Goal: Task Accomplishment & Management: Manage account settings

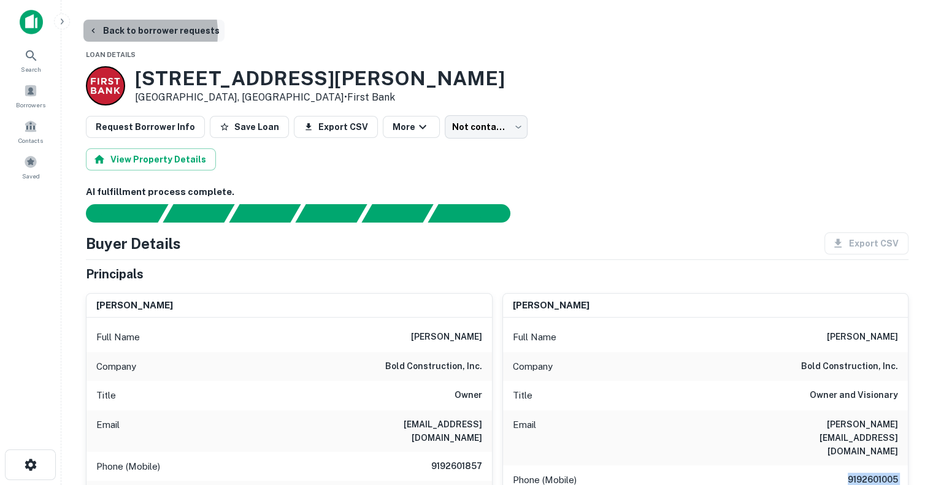
click at [120, 33] on button "Back to borrower requests" at bounding box center [153, 31] width 141 height 22
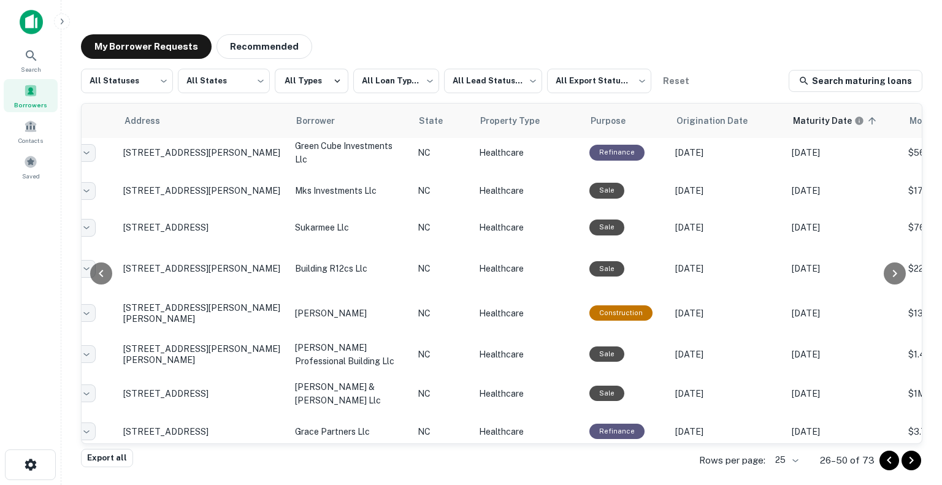
scroll to position [678, 110]
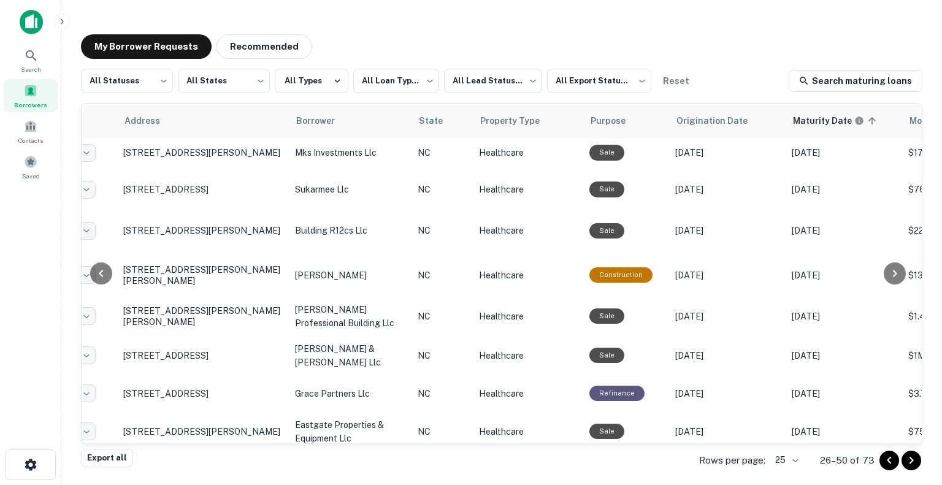
click at [885, 456] on icon "Go to previous page" at bounding box center [889, 460] width 15 height 15
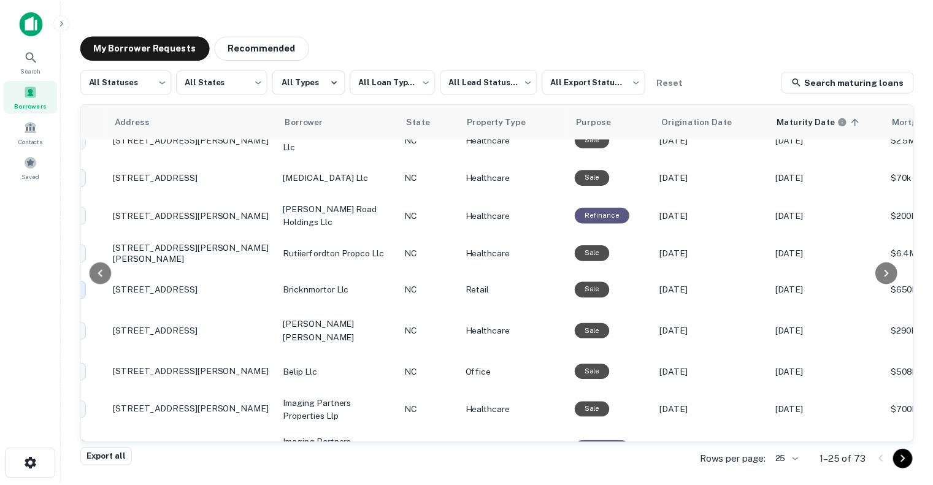
scroll to position [19, 120]
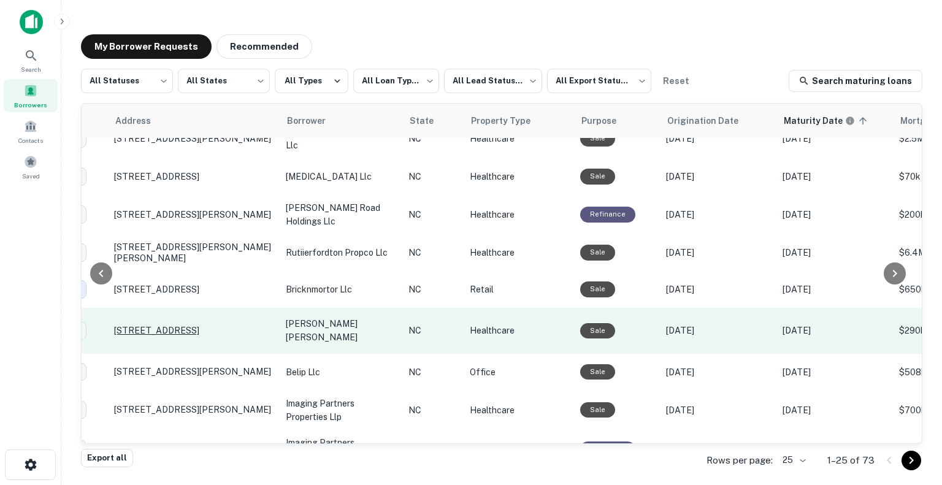
click at [201, 325] on p "[STREET_ADDRESS]" at bounding box center [193, 330] width 159 height 11
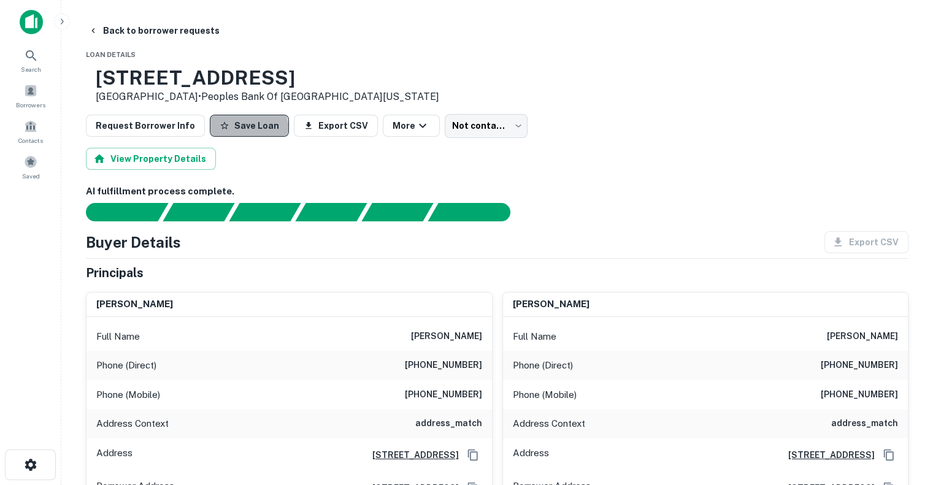
click at [234, 132] on button "Save Loan" at bounding box center [249, 126] width 79 height 22
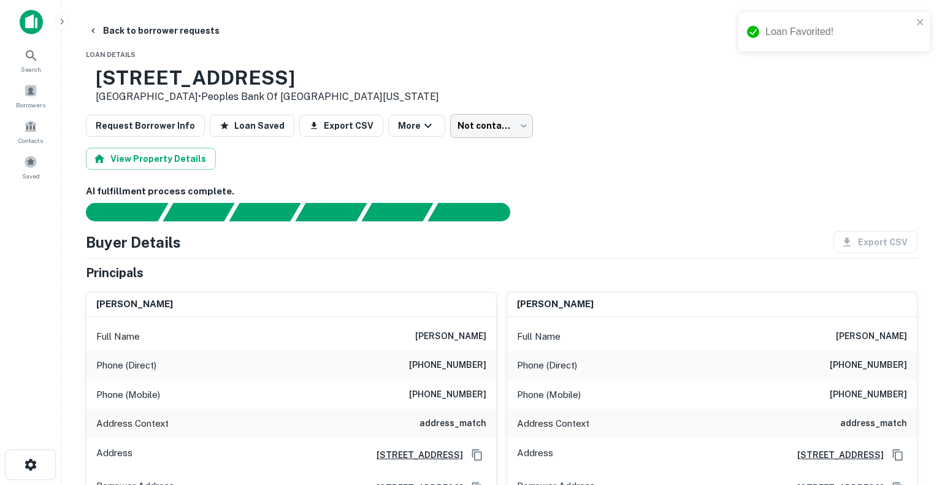
click at [494, 126] on body "Loan Favorited! Search Borrowers Contacts Saved Back to borrower requests Loan …" at bounding box center [471, 242] width 942 height 485
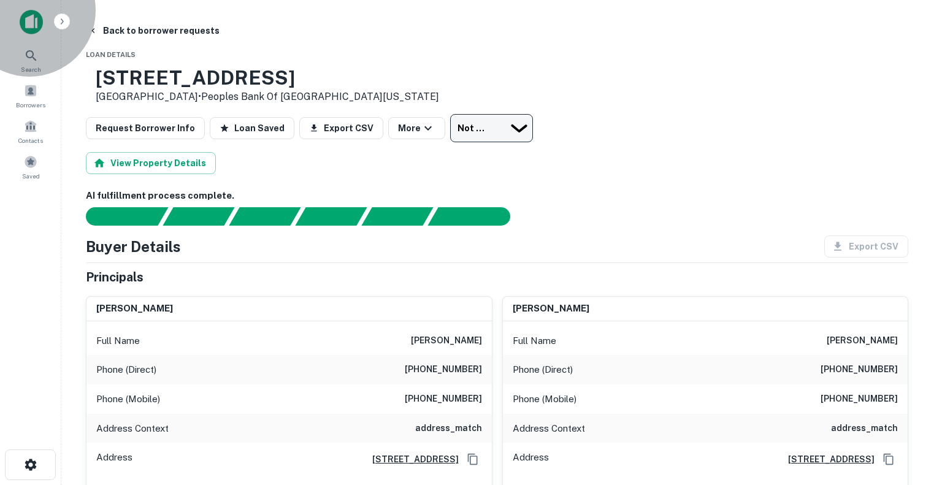
type input "**********"
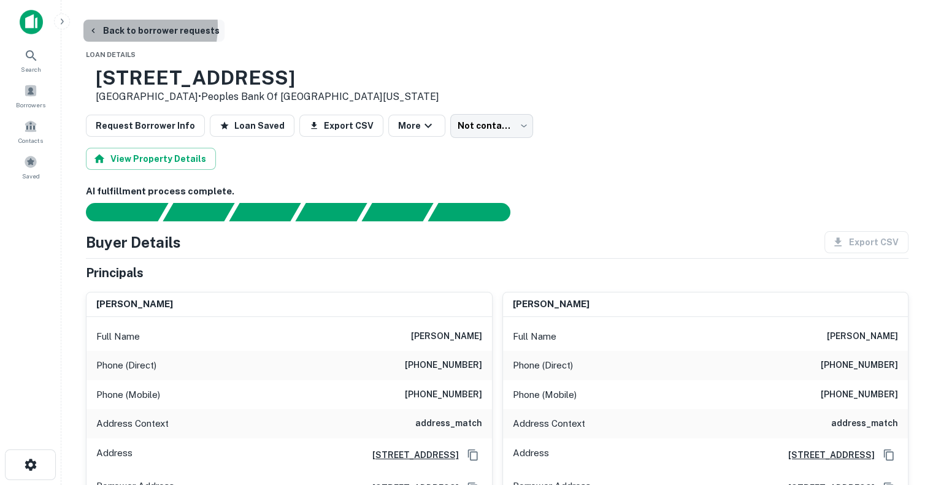
click at [118, 26] on button "Back to borrower requests" at bounding box center [153, 31] width 141 height 22
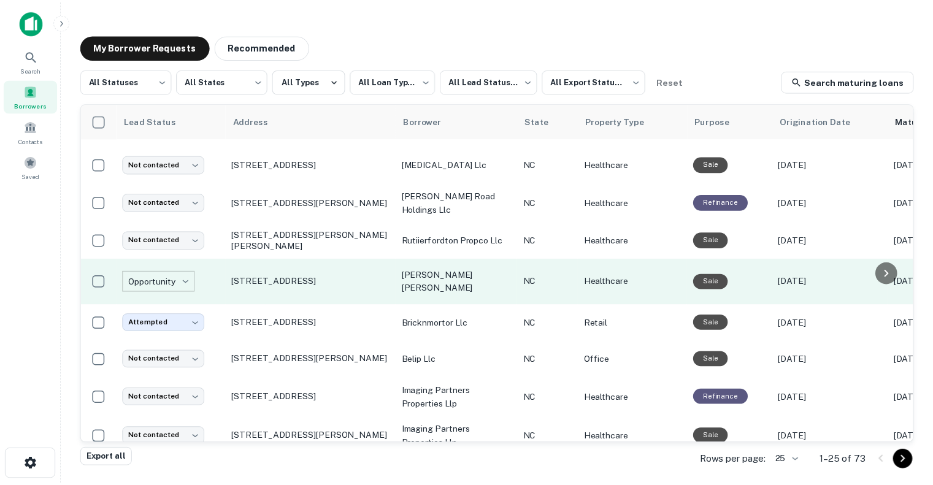
scroll to position [117, 0]
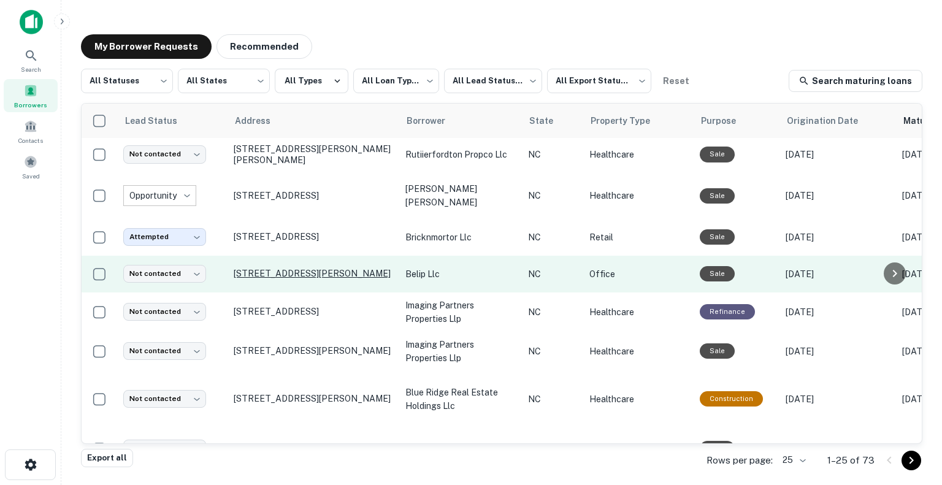
click at [312, 268] on p "[STREET_ADDRESS][PERSON_NAME]" at bounding box center [313, 273] width 159 height 11
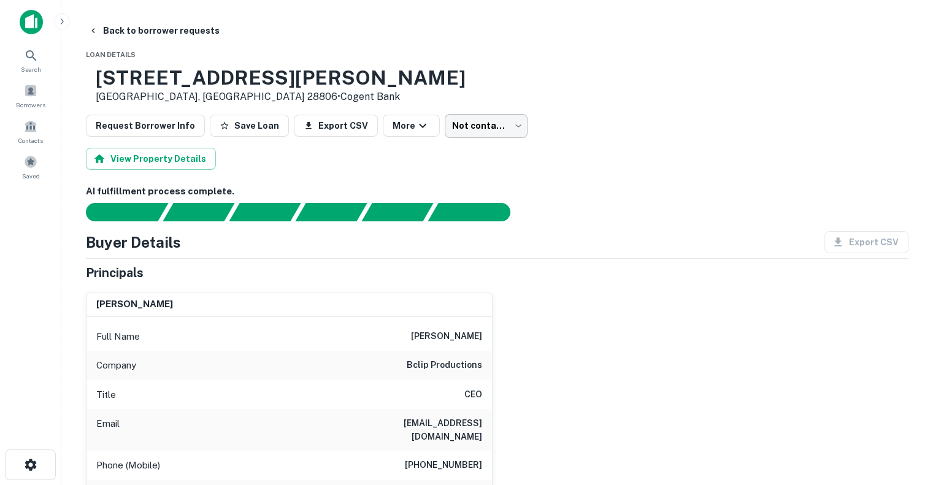
click at [473, 122] on body "Search Borrowers Contacts Saved Back to borrower requests Loan Details [STREET_…" at bounding box center [466, 242] width 933 height 485
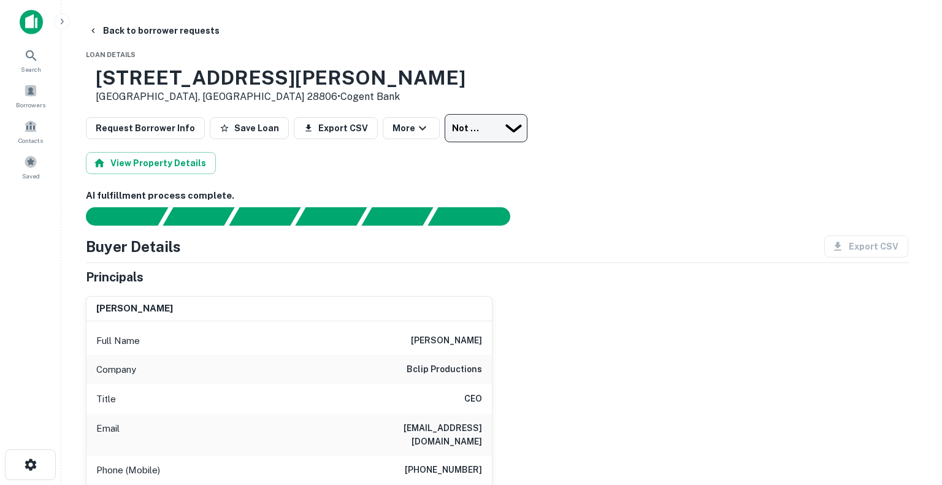
drag, startPoint x: 451, startPoint y: 180, endPoint x: 333, endPoint y: 193, distance: 118.4
click at [656, 484] on div at bounding box center [466, 485] width 933 height 0
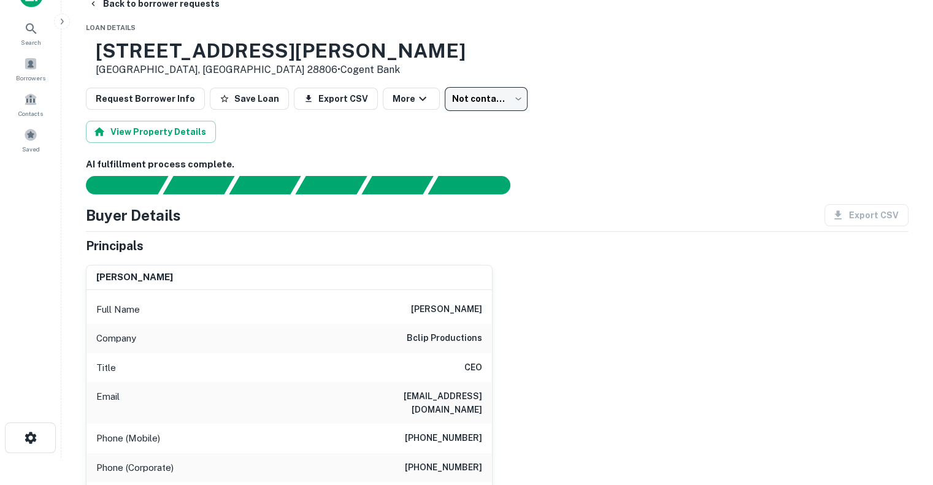
scroll to position [48, 0]
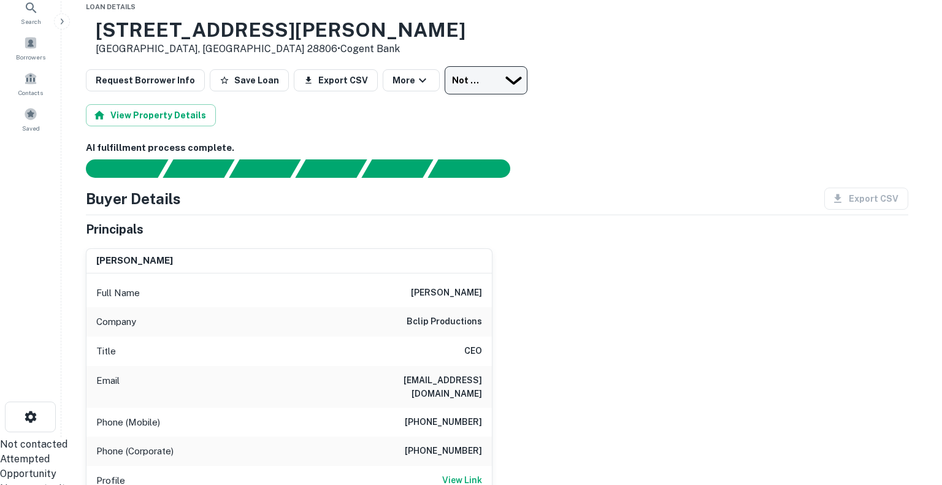
click at [451, 85] on body "Search Borrowers Contacts Saved Back to borrower requests Loan Details [STREET_…" at bounding box center [471, 194] width 942 height 485
type input "**********"
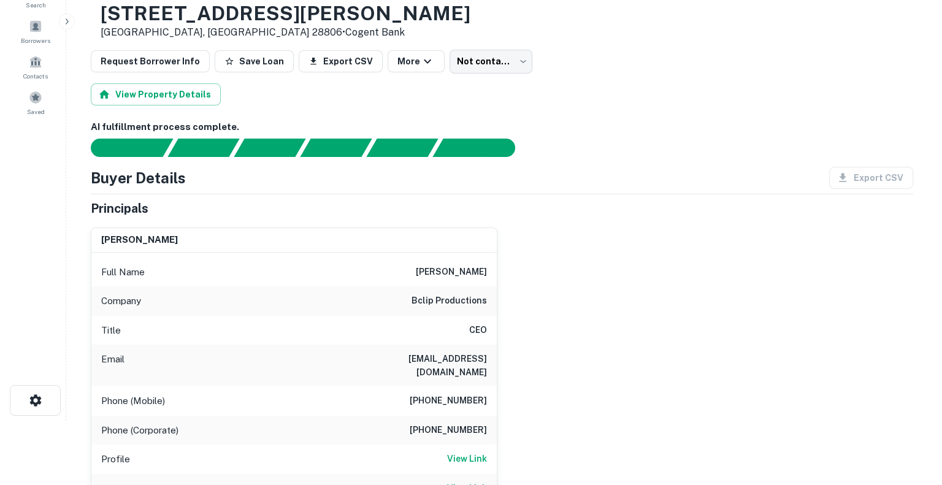
scroll to position [0, 0]
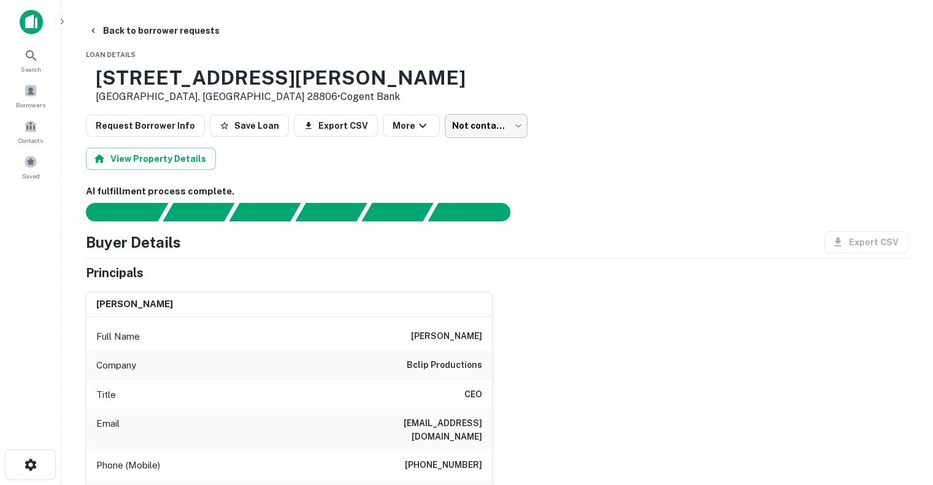
click at [462, 126] on body "Search Borrowers Contacts Saved Back to borrower requests Loan Details [STREET_…" at bounding box center [466, 242] width 933 height 485
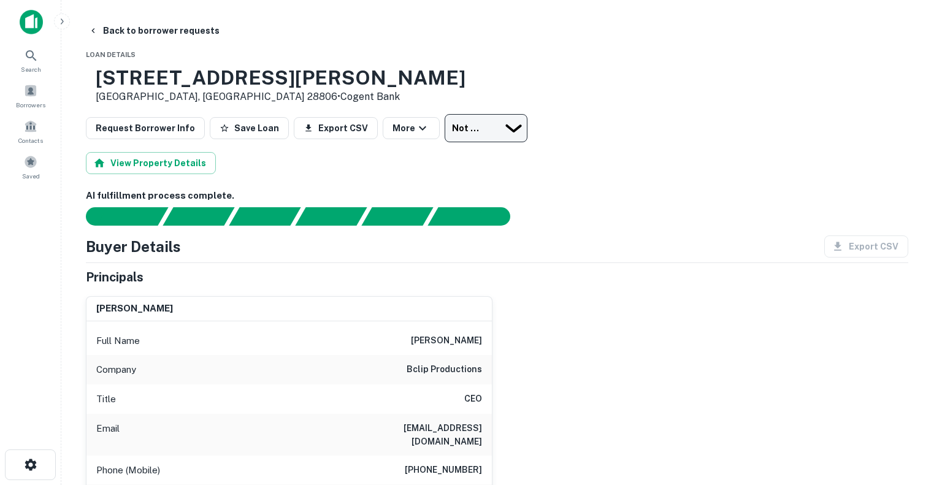
click at [593, 484] on div at bounding box center [466, 485] width 933 height 0
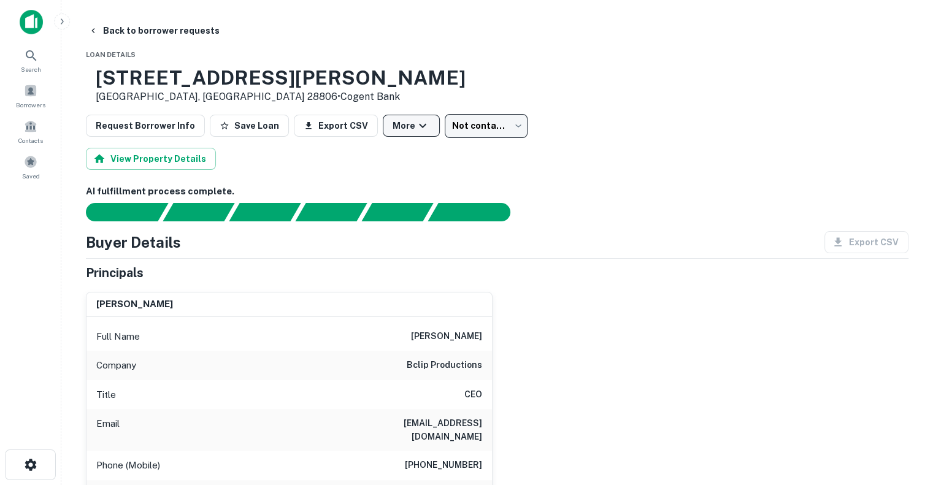
click at [415, 120] on icon "button" at bounding box center [422, 125] width 15 height 15
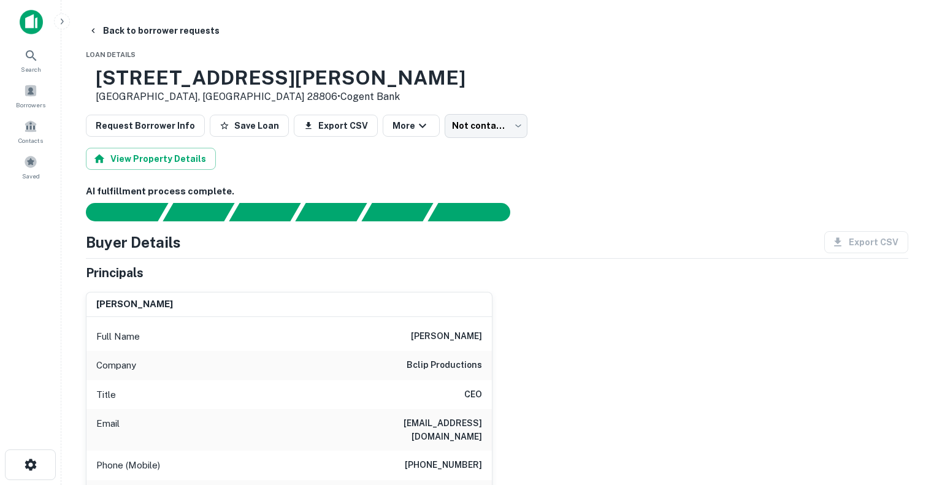
click at [557, 484] on div at bounding box center [466, 485] width 933 height 0
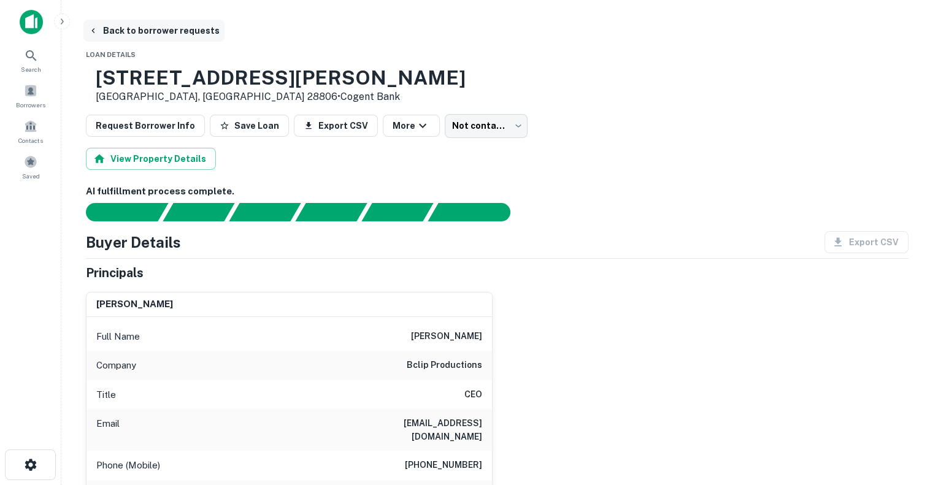
click at [115, 27] on button "Back to borrower requests" at bounding box center [153, 31] width 141 height 22
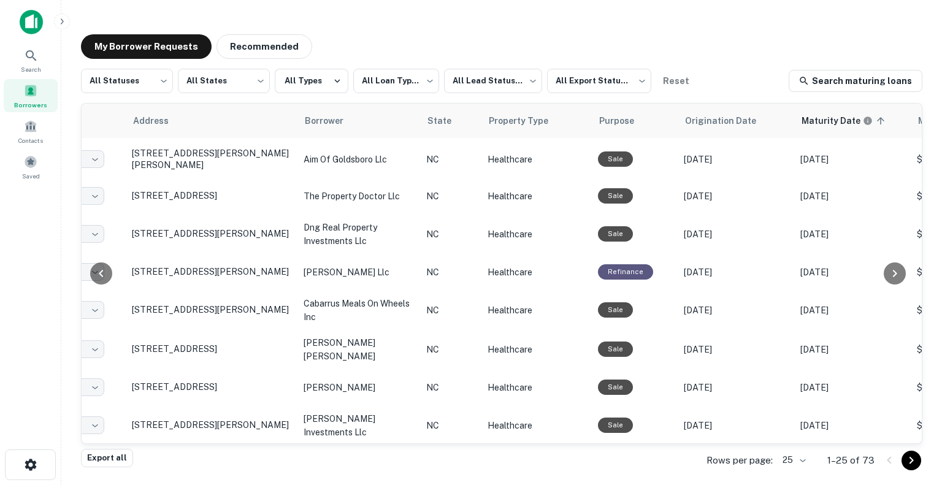
scroll to position [659, 102]
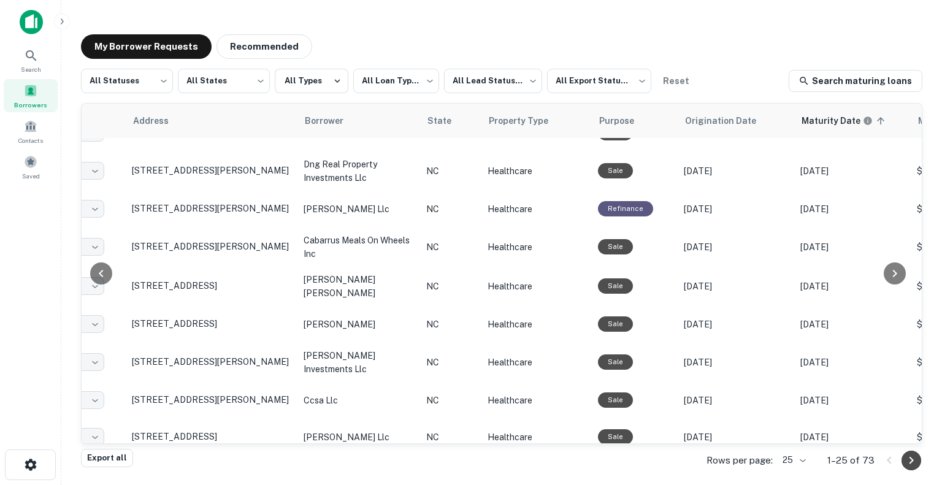
click at [906, 456] on icon "Go to next page" at bounding box center [911, 460] width 15 height 15
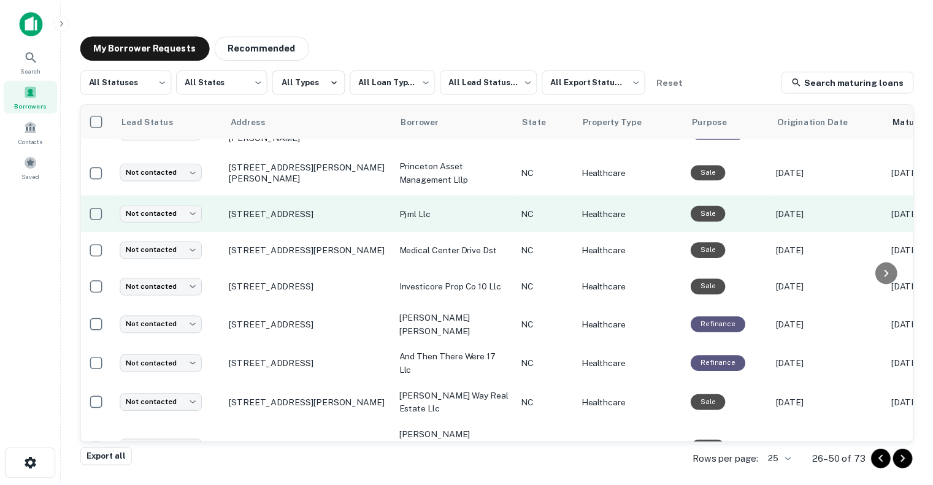
scroll to position [71, 0]
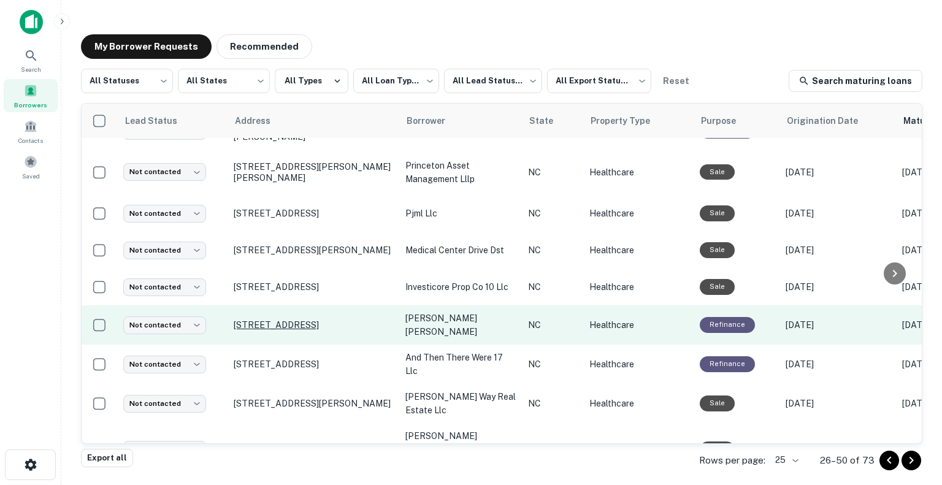
click at [284, 322] on p "[STREET_ADDRESS]" at bounding box center [313, 324] width 159 height 11
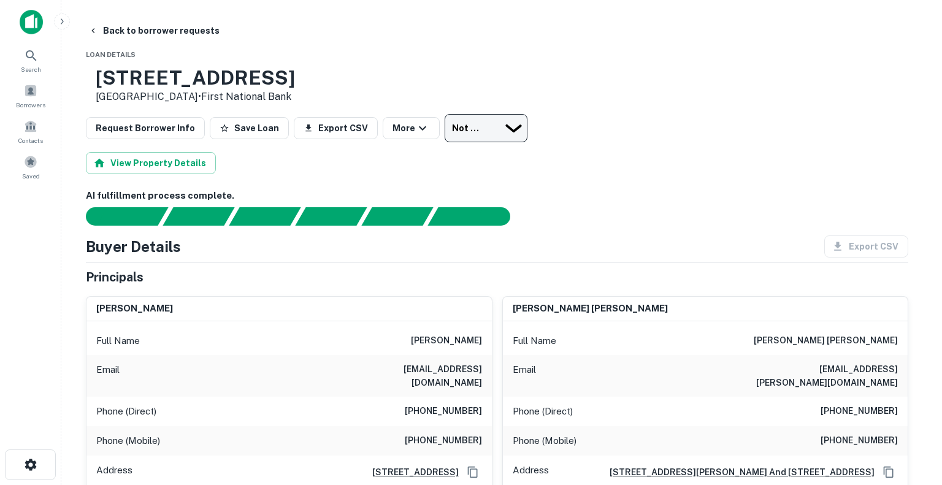
click at [465, 129] on body "Search Borrowers Contacts Saved Back to borrower requests Loan Details [STREET_…" at bounding box center [471, 242] width 942 height 485
type input "**********"
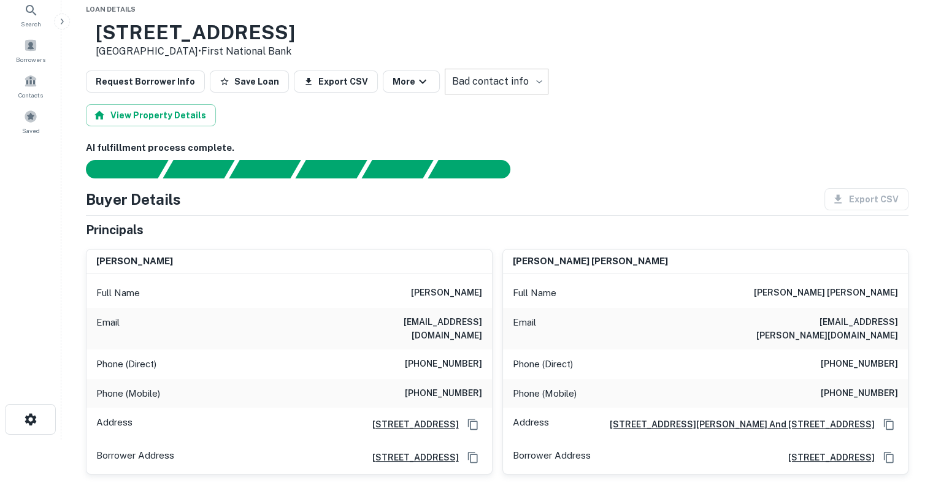
scroll to position [103, 0]
